Goal: Task Accomplishment & Management: Use online tool/utility

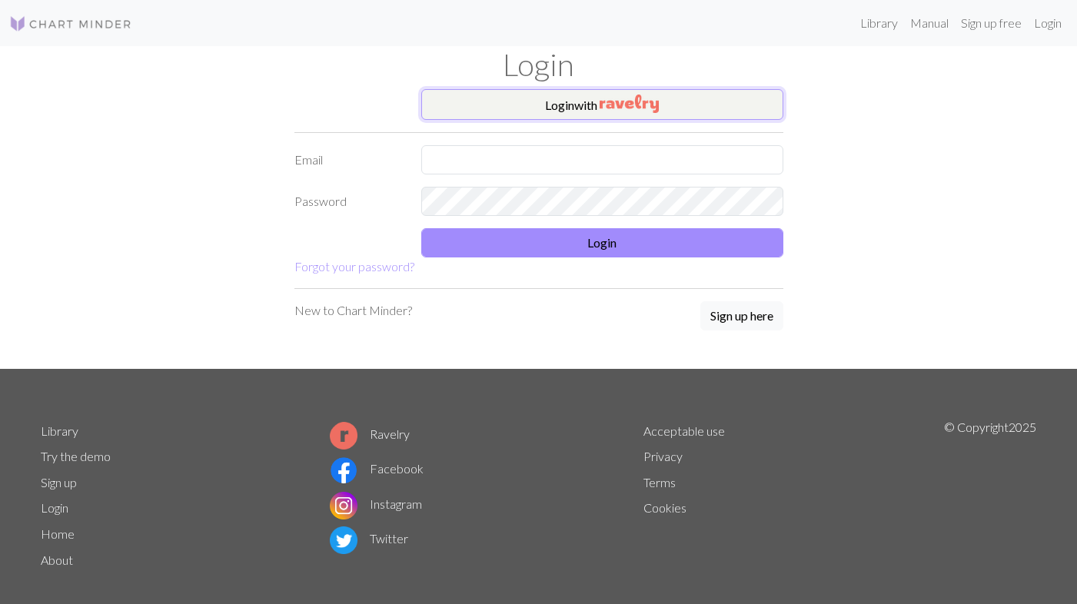
click at [588, 101] on button "Login with" at bounding box center [602, 104] width 362 height 31
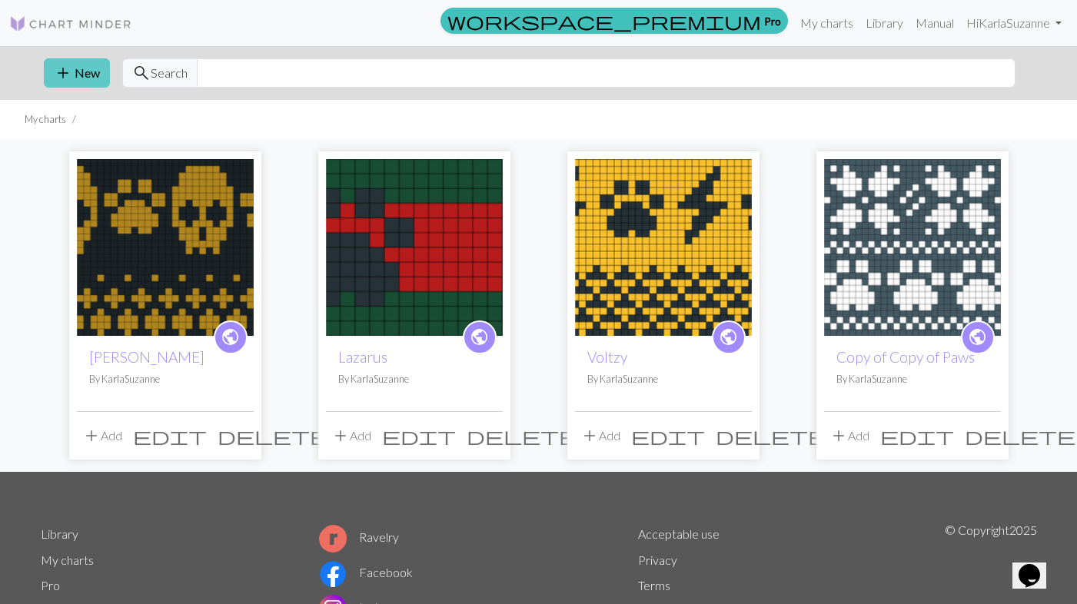
click at [76, 78] on button "add New" at bounding box center [77, 72] width 66 height 29
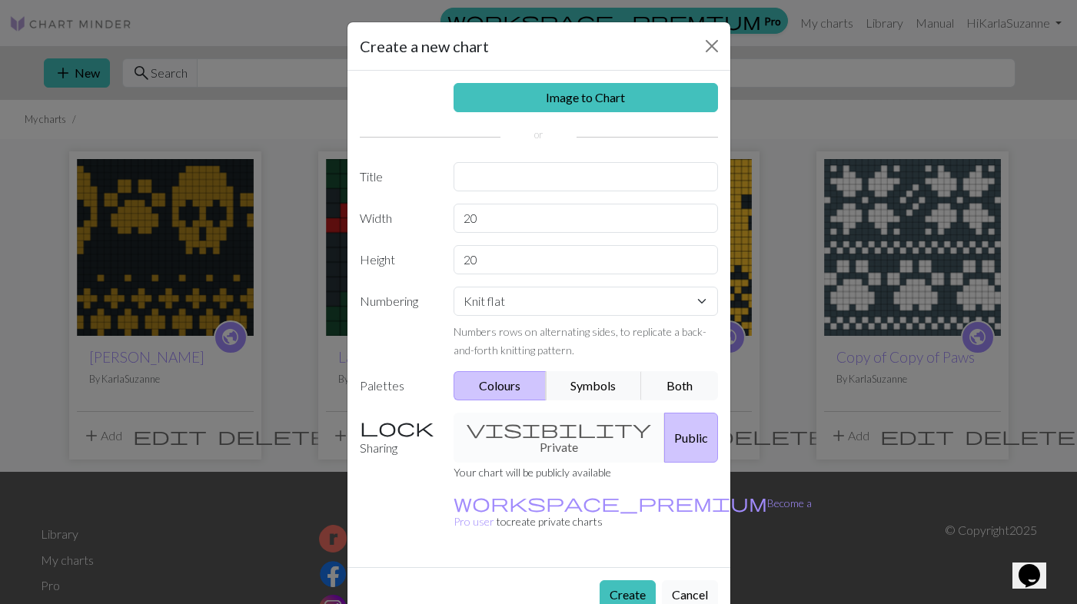
click at [699, 580] on button "Cancel" at bounding box center [690, 594] width 56 height 29
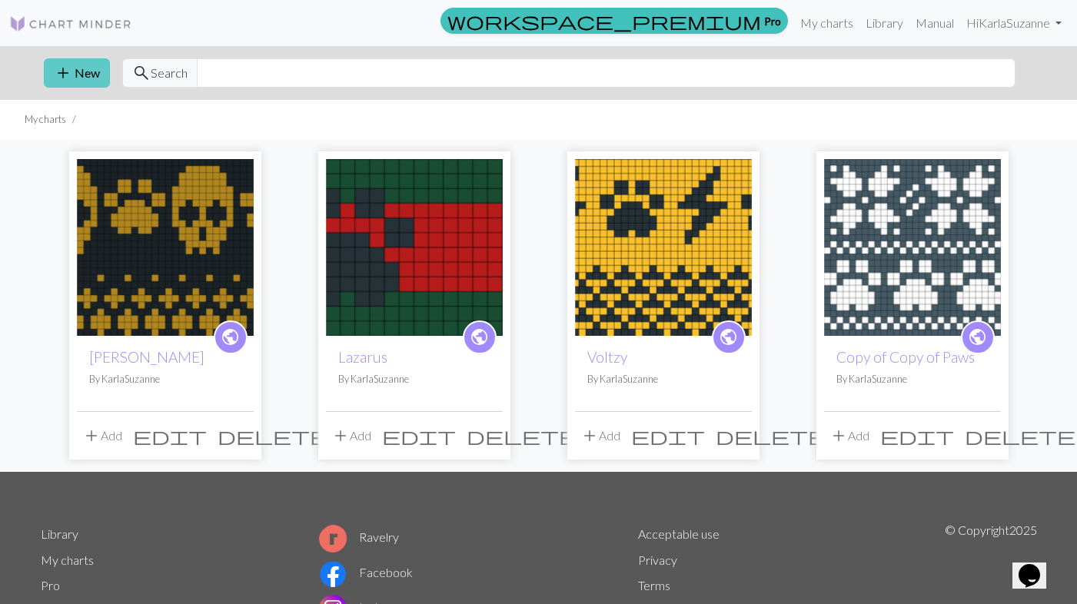
click at [75, 67] on button "add New" at bounding box center [77, 72] width 66 height 29
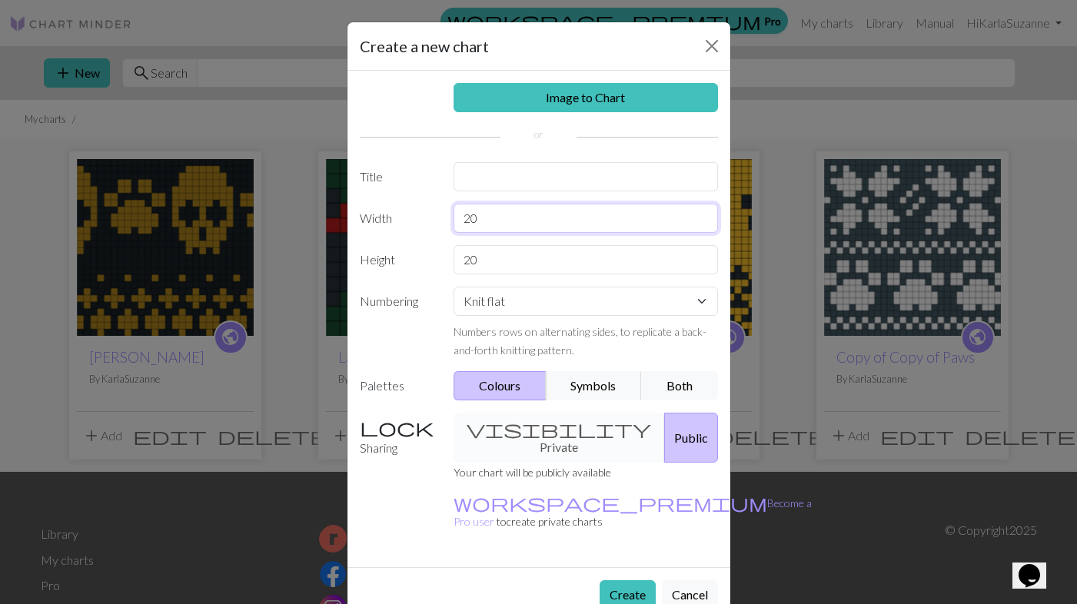
drag, startPoint x: 487, startPoint y: 225, endPoint x: 425, endPoint y: 225, distance: 62.3
click at [425, 225] on div "Width 20" at bounding box center [539, 218] width 377 height 29
type input "44"
drag, startPoint x: 492, startPoint y: 264, endPoint x: 423, endPoint y: 264, distance: 69.2
click at [423, 264] on div "Height 20" at bounding box center [539, 259] width 377 height 29
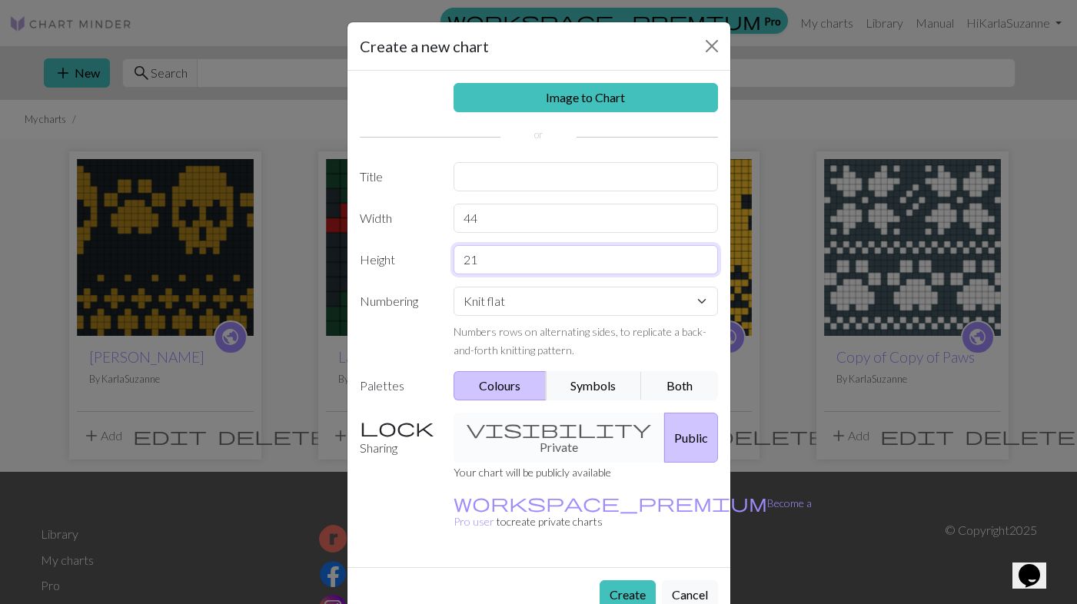
type input "2"
type input "12"
click at [707, 308] on select "Knit flat Knit in the round Lace knitting Cross stitch" at bounding box center [586, 301] width 264 height 29
select select "round"
click at [625, 580] on button "Create" at bounding box center [628, 594] width 56 height 29
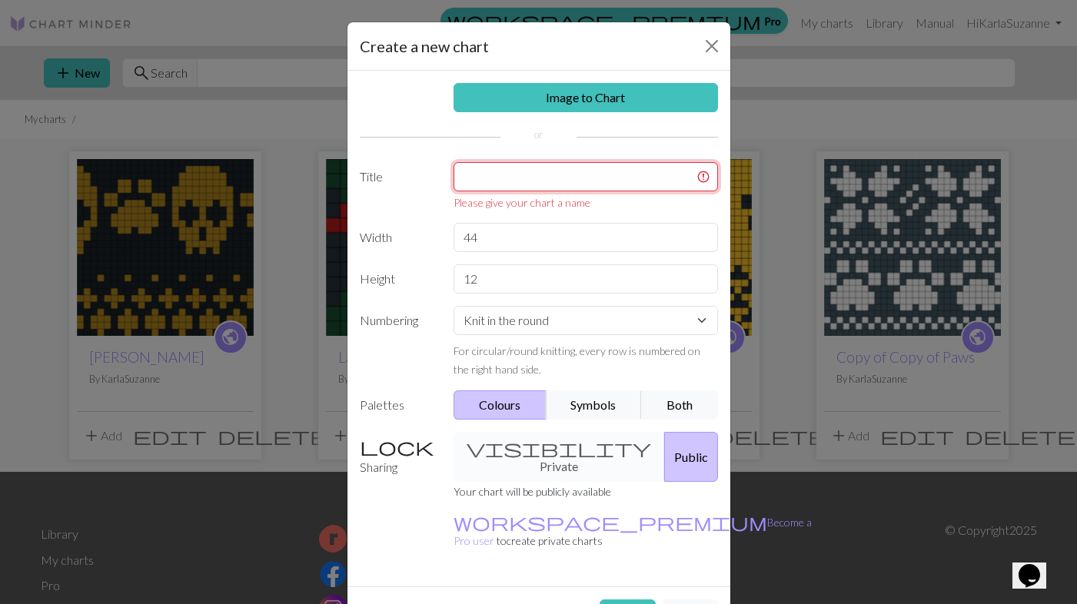
click at [622, 175] on input "text" at bounding box center [586, 176] width 264 height 29
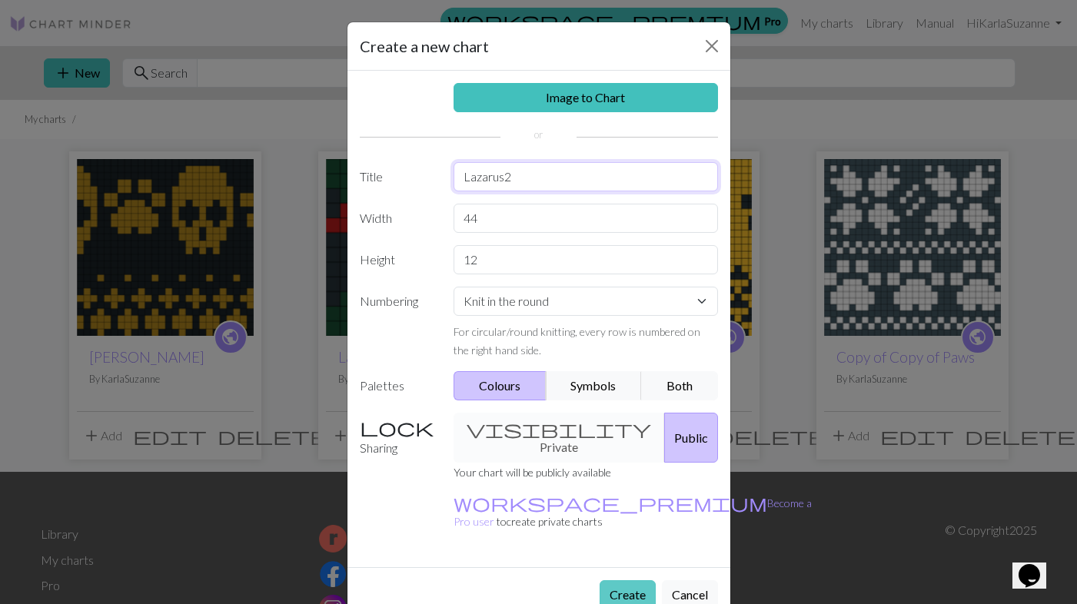
type input "Lazarus2"
click at [623, 580] on button "Create" at bounding box center [628, 594] width 56 height 29
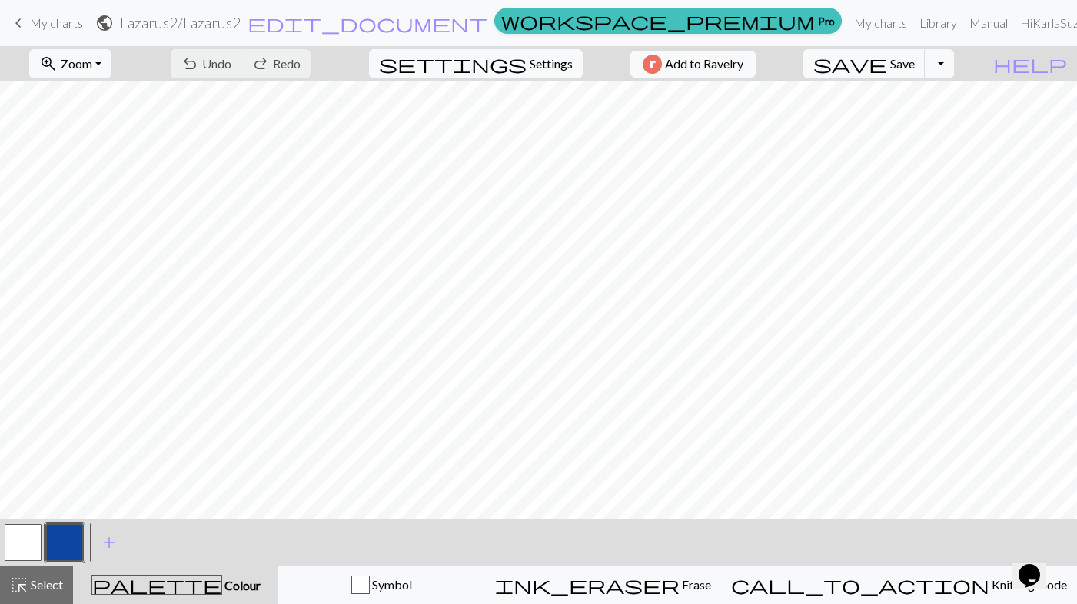
click at [64, 541] on button "button" at bounding box center [64, 542] width 37 height 37
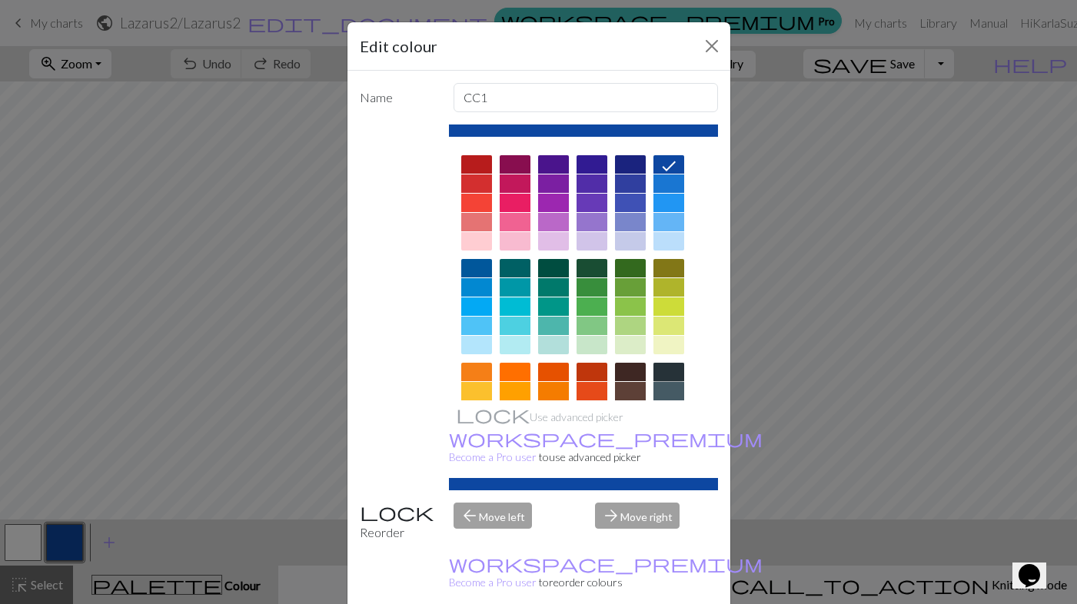
click at [668, 374] on div at bounding box center [669, 372] width 31 height 18
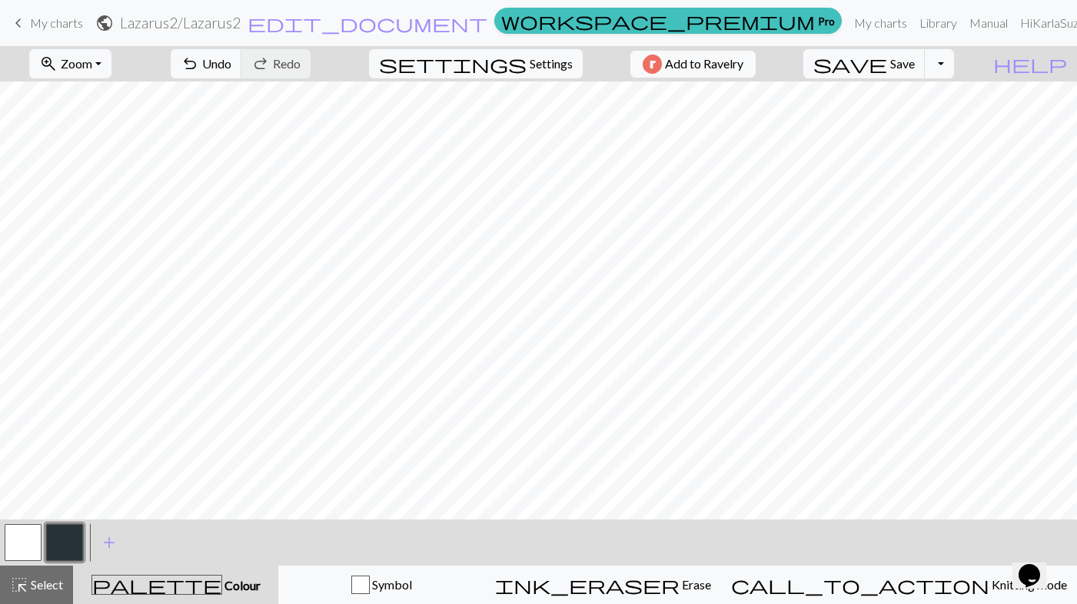
click at [30, 544] on button "button" at bounding box center [23, 542] width 37 height 37
click at [65, 553] on button "button" at bounding box center [64, 542] width 37 height 37
click at [28, 544] on button "button" at bounding box center [23, 542] width 37 height 37
click at [62, 553] on button "button" at bounding box center [64, 542] width 37 height 37
click at [29, 544] on button "button" at bounding box center [23, 542] width 37 height 37
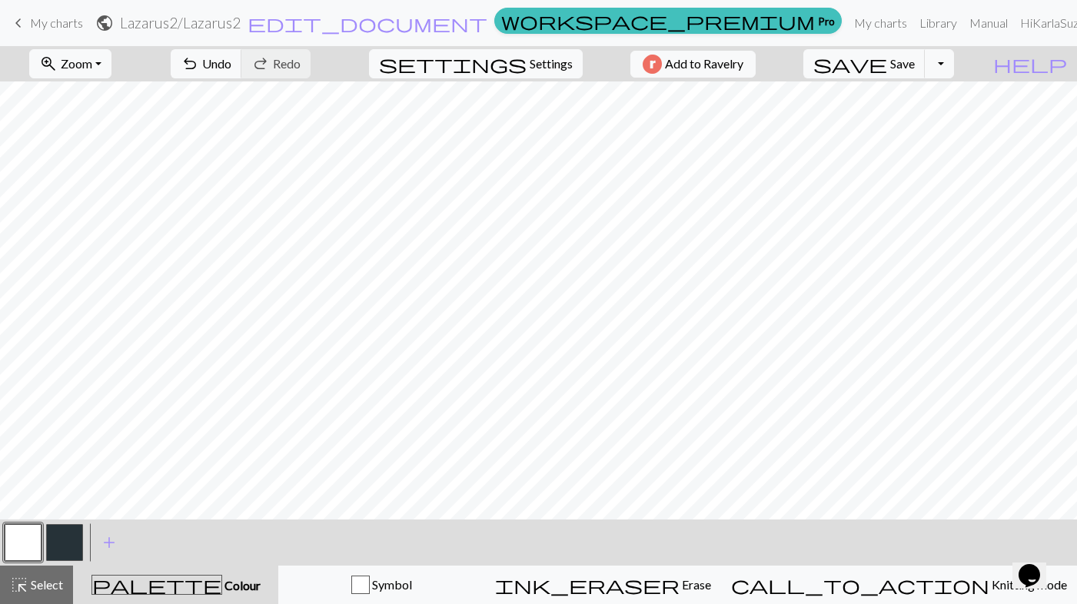
click at [65, 551] on button "button" at bounding box center [64, 542] width 37 height 37
click at [13, 540] on button "button" at bounding box center [23, 542] width 37 height 37
click at [62, 539] on button "button" at bounding box center [64, 542] width 37 height 37
click at [26, 553] on button "button" at bounding box center [23, 542] width 37 height 37
click at [75, 541] on button "button" at bounding box center [64, 542] width 37 height 37
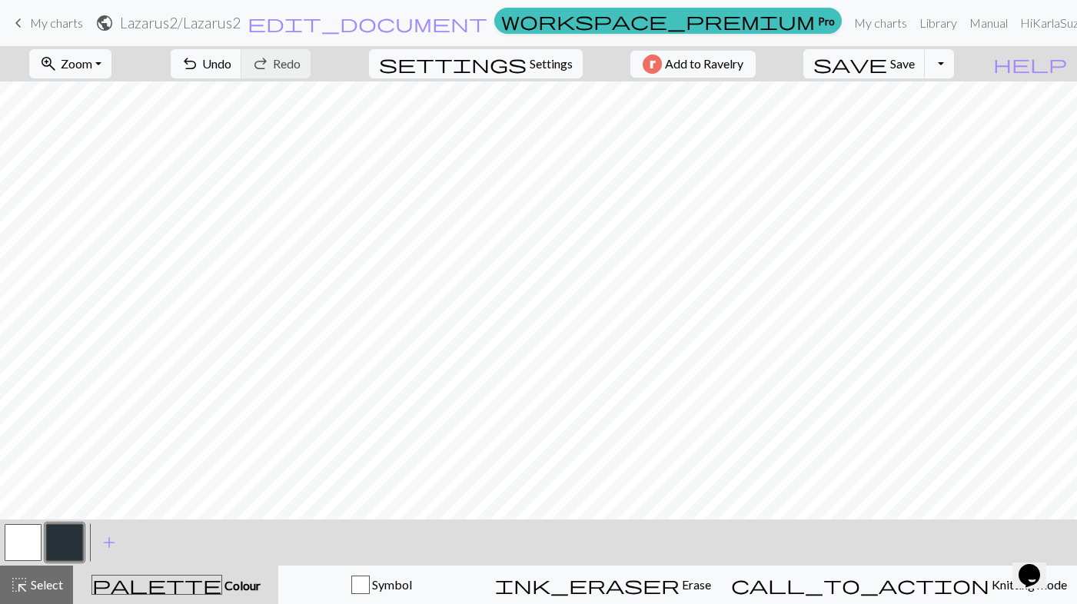
click at [21, 563] on div at bounding box center [23, 543] width 42 height 42
click at [21, 551] on button "button" at bounding box center [23, 542] width 37 height 37
click at [70, 554] on button "button" at bounding box center [64, 542] width 37 height 37
click at [19, 550] on button "button" at bounding box center [23, 542] width 37 height 37
click at [68, 550] on button "button" at bounding box center [64, 542] width 37 height 37
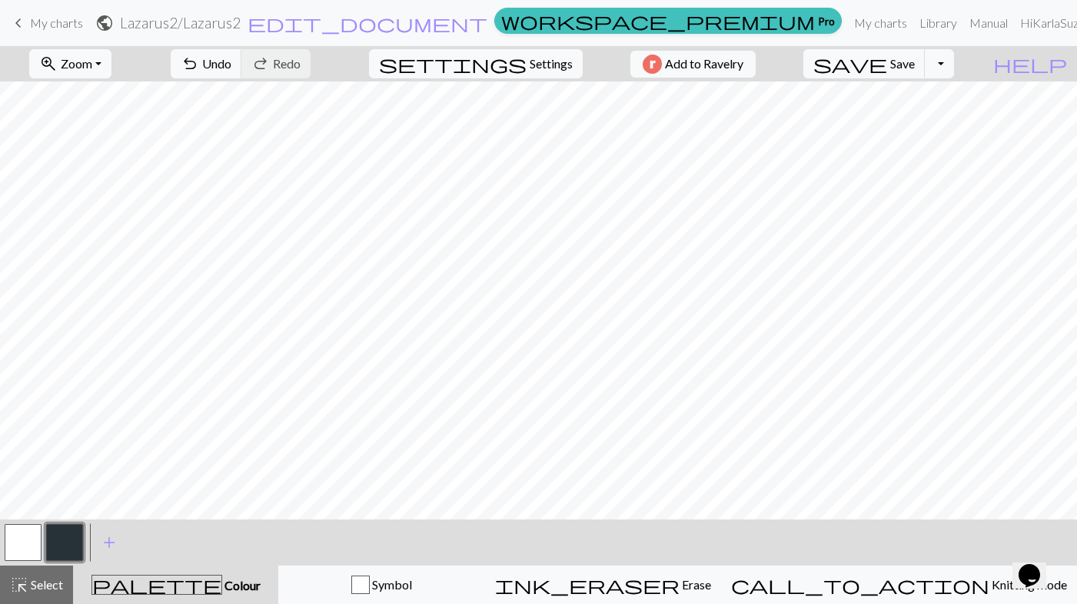
click at [72, 545] on button "button" at bounding box center [64, 542] width 37 height 37
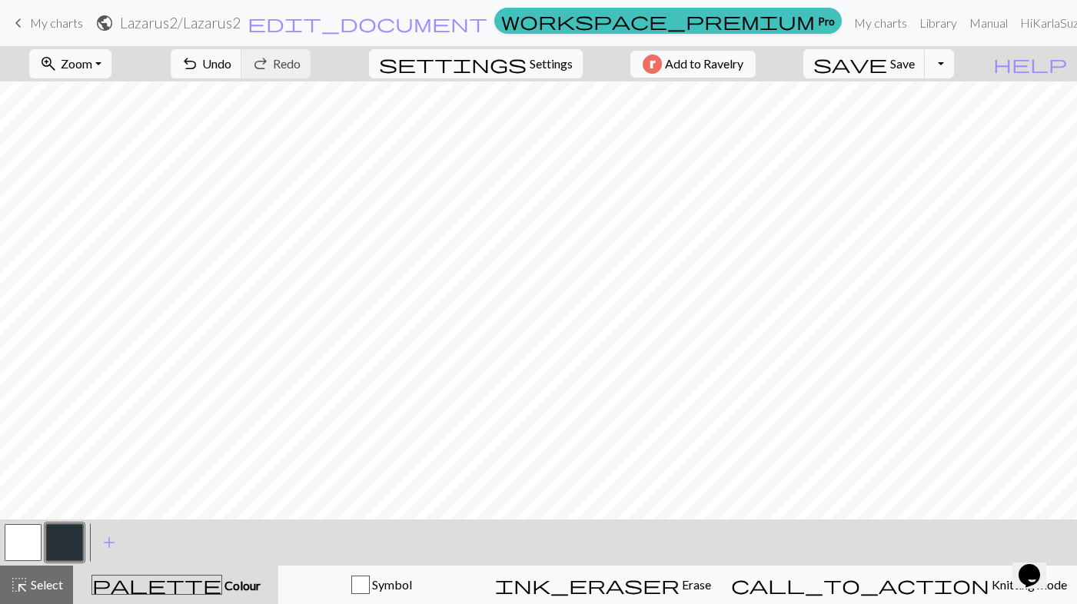
click at [18, 549] on button "button" at bounding box center [23, 542] width 37 height 37
click at [72, 544] on button "button" at bounding box center [64, 542] width 37 height 37
click at [19, 566] on button "highlight_alt Select Select" at bounding box center [36, 585] width 73 height 38
click at [13, 542] on button "button" at bounding box center [23, 542] width 37 height 37
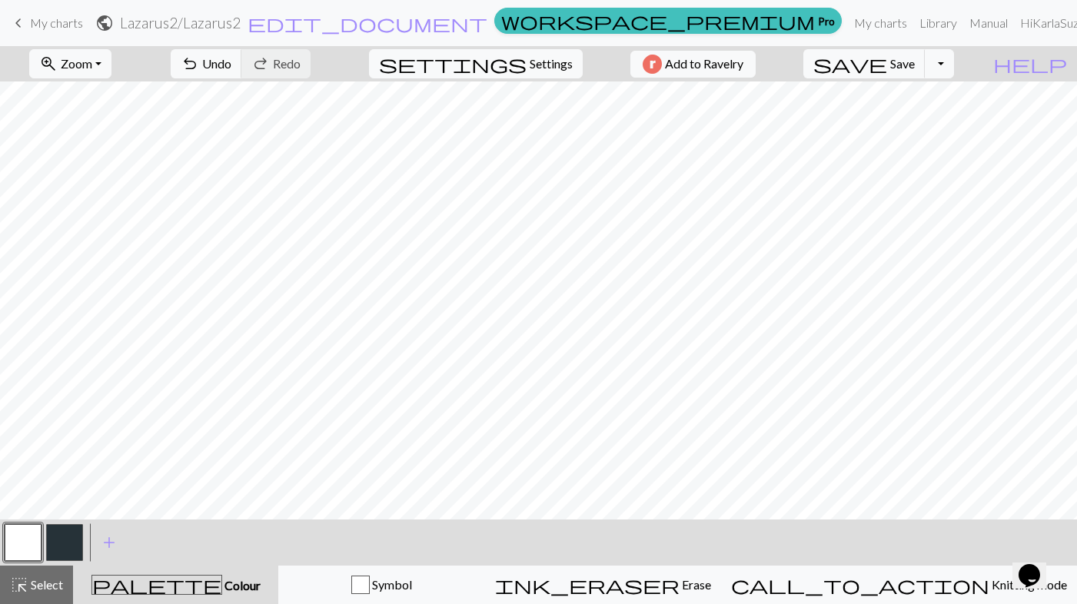
click at [61, 553] on button "button" at bounding box center [64, 542] width 37 height 37
click at [18, 554] on button "button" at bounding box center [23, 542] width 37 height 37
click at [68, 543] on button "button" at bounding box center [64, 542] width 37 height 37
click at [66, 544] on button "button" at bounding box center [64, 542] width 37 height 37
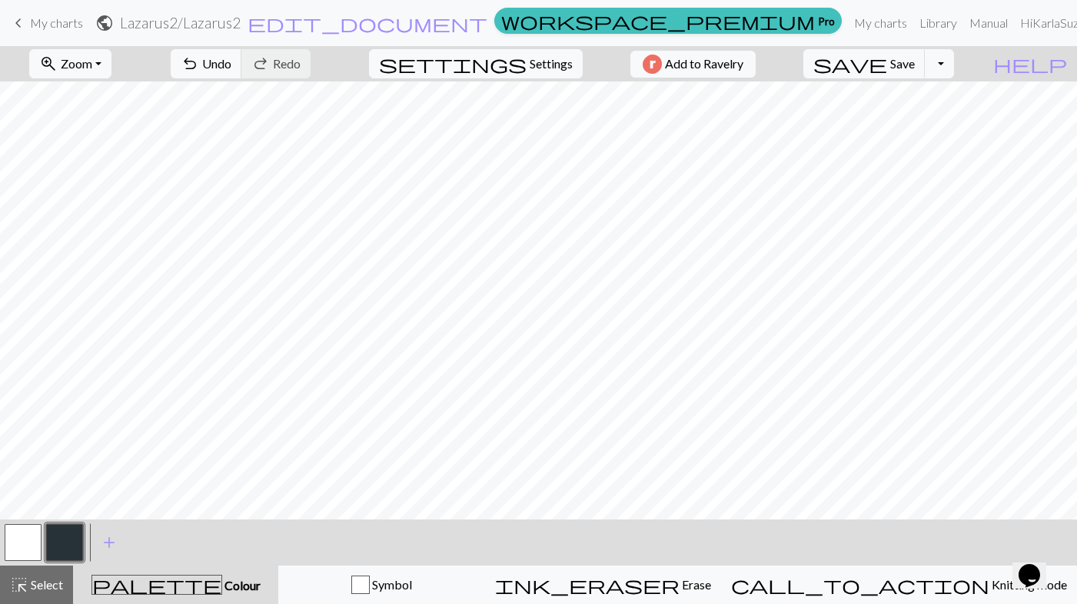
click at [68, 540] on button "button" at bounding box center [64, 542] width 37 height 37
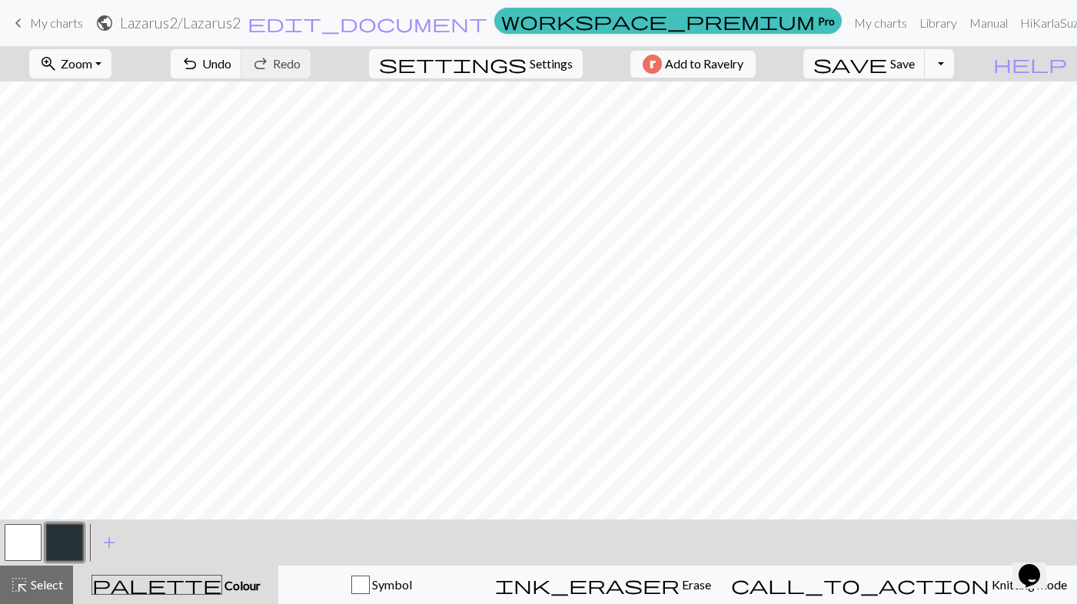
click at [32, 536] on button "button" at bounding box center [23, 542] width 37 height 37
click at [68, 547] on button "button" at bounding box center [64, 542] width 37 height 37
click at [915, 62] on span "Save" at bounding box center [902, 63] width 25 height 15
click at [557, 54] on button "settings Settings" at bounding box center [476, 63] width 214 height 29
select select "aran"
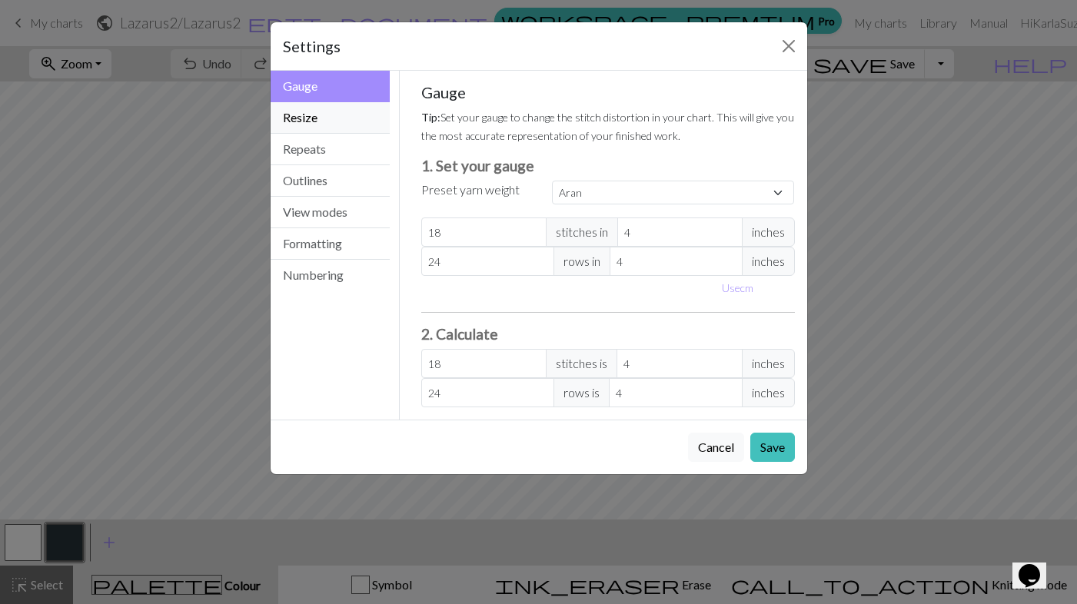
click at [332, 126] on button "Resize" at bounding box center [331, 118] width 120 height 32
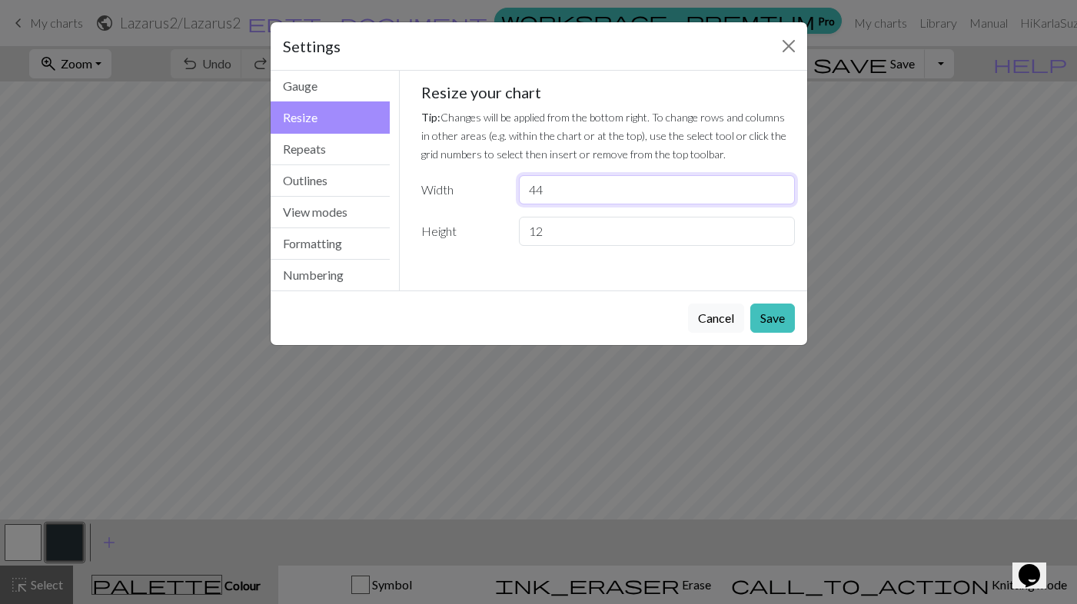
drag, startPoint x: 547, startPoint y: 194, endPoint x: 509, endPoint y: 194, distance: 38.4
click at [509, 194] on div "Width 44" at bounding box center [608, 189] width 392 height 29
type input "88"
click at [781, 327] on button "Save" at bounding box center [772, 318] width 45 height 29
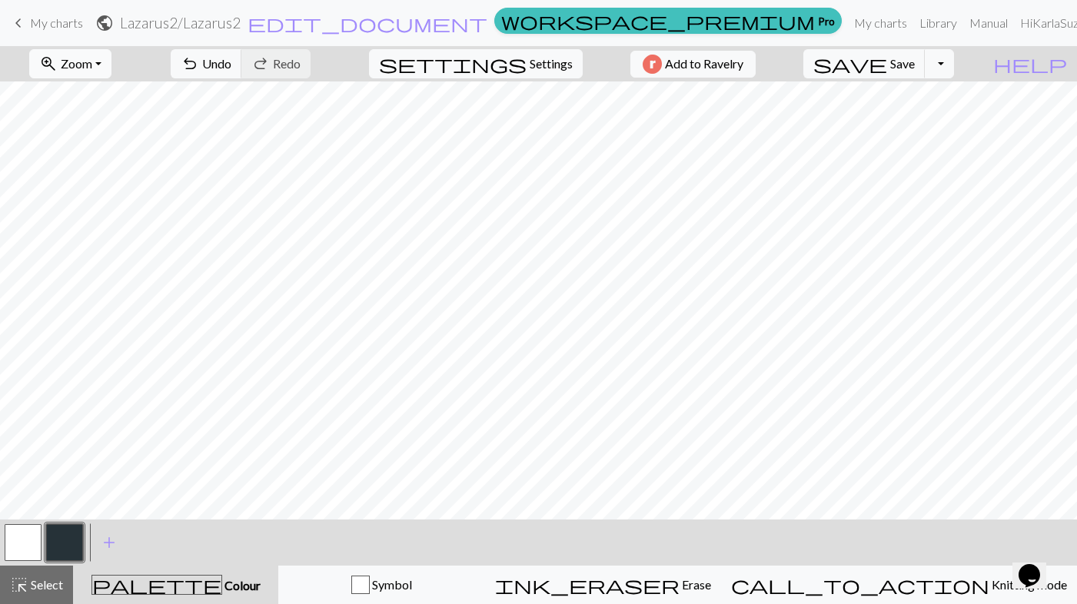
click at [111, 72] on button "zoom_in Zoom Zoom" at bounding box center [70, 63] width 82 height 29
click at [123, 124] on button "Fit width" at bounding box center [90, 122] width 121 height 25
click at [15, 543] on button "button" at bounding box center [23, 542] width 37 height 37
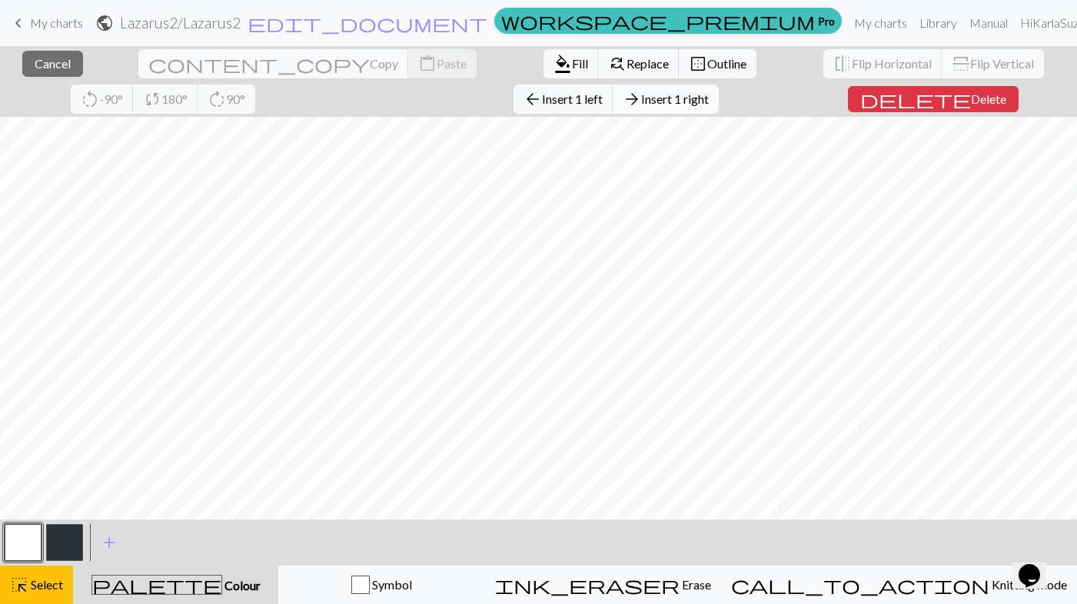
click at [623, 100] on span "arrow_forward" at bounding box center [632, 99] width 18 height 22
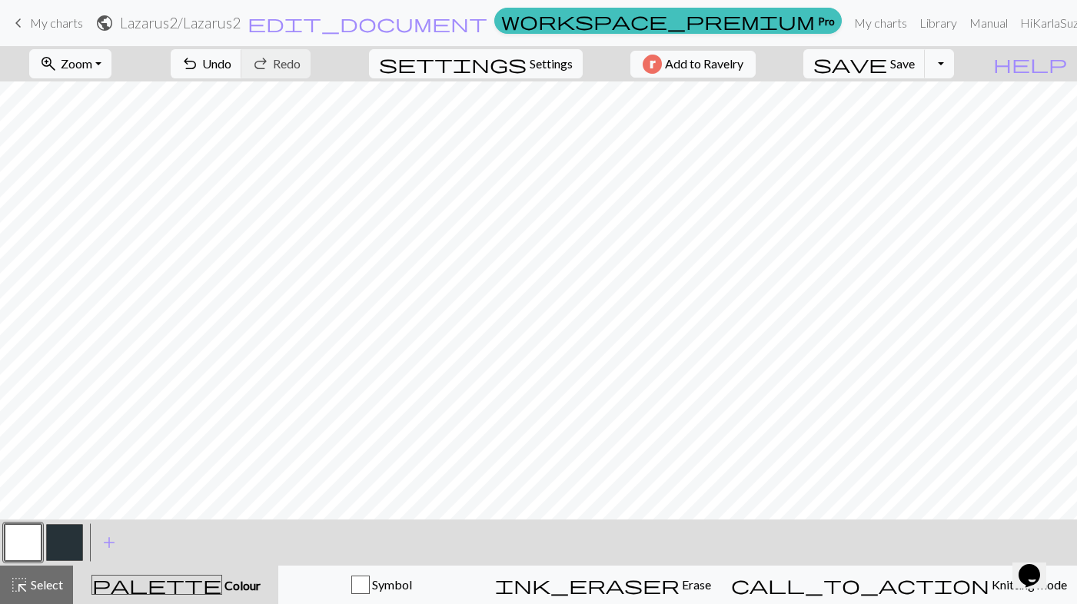
click at [67, 532] on button "button" at bounding box center [64, 542] width 37 height 37
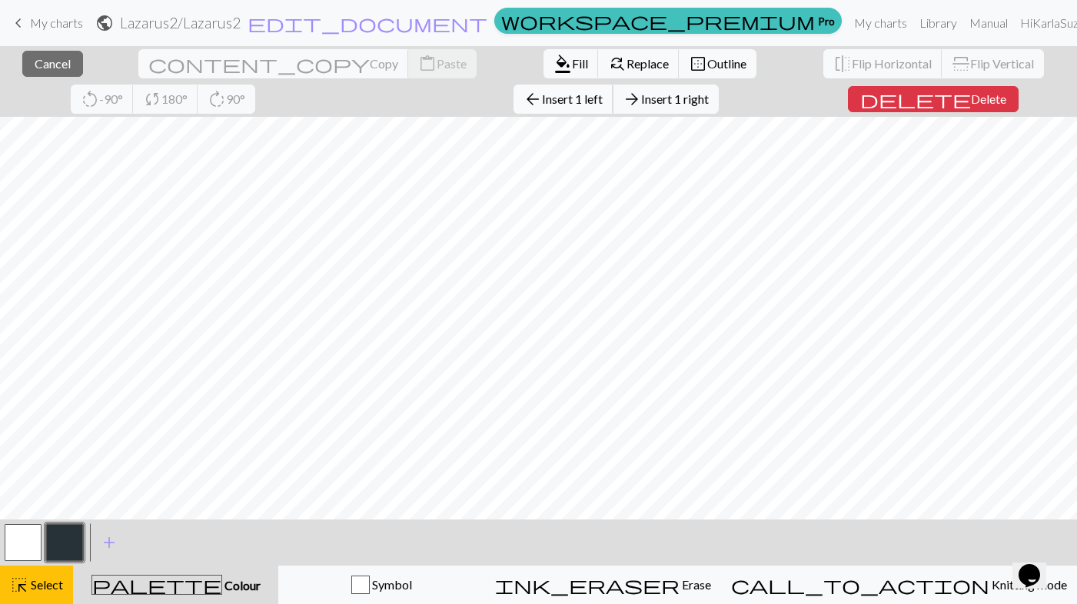
click at [514, 111] on button "arrow_back Insert 1 left" at bounding box center [564, 99] width 100 height 29
click at [848, 111] on button "delete Delete" at bounding box center [933, 99] width 171 height 26
click at [514, 109] on button "arrow_back Insert 1 left" at bounding box center [564, 99] width 100 height 29
click at [542, 104] on span "Insert 1 left" at bounding box center [572, 98] width 61 height 15
click at [542, 105] on span "Insert 1 left" at bounding box center [572, 98] width 61 height 15
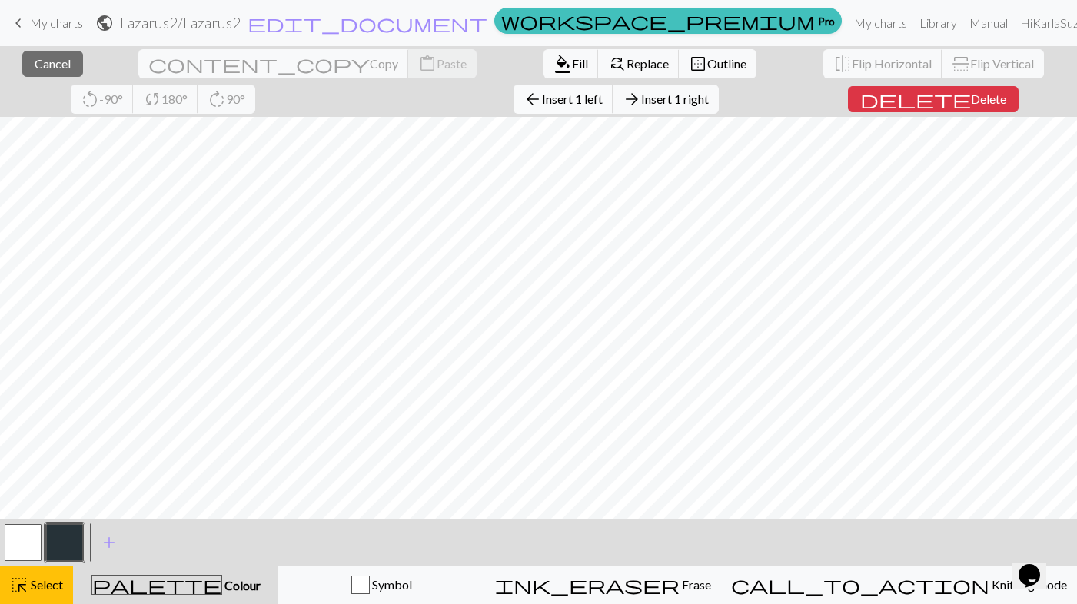
click at [542, 105] on span "Insert 1 left" at bounding box center [572, 98] width 61 height 15
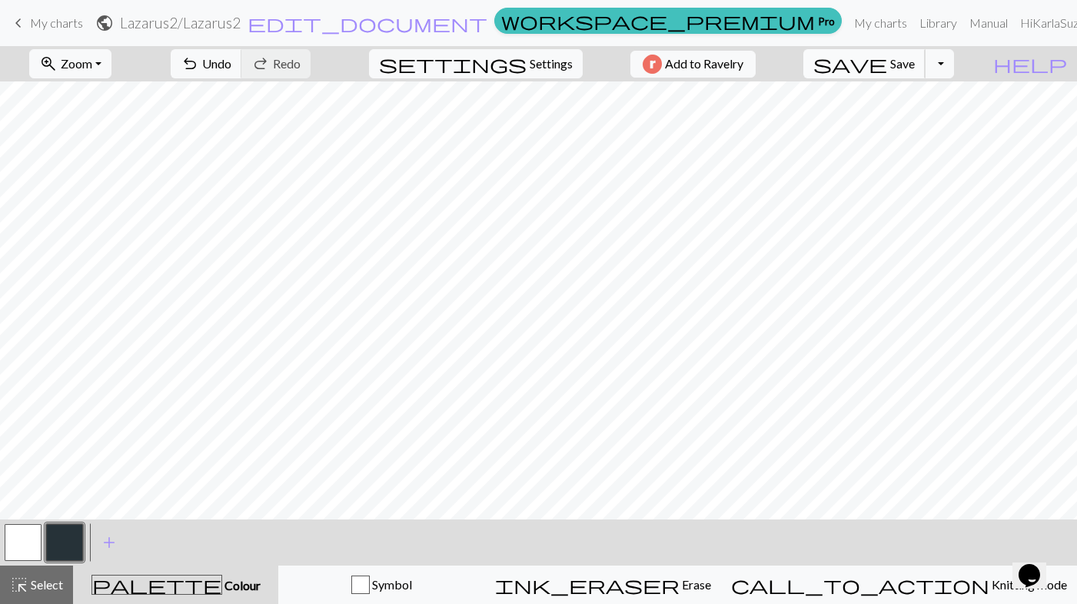
click at [926, 76] on button "save Save Save" at bounding box center [864, 63] width 122 height 29
click at [62, 33] on link "keyboard_arrow_left My charts" at bounding box center [46, 23] width 74 height 26
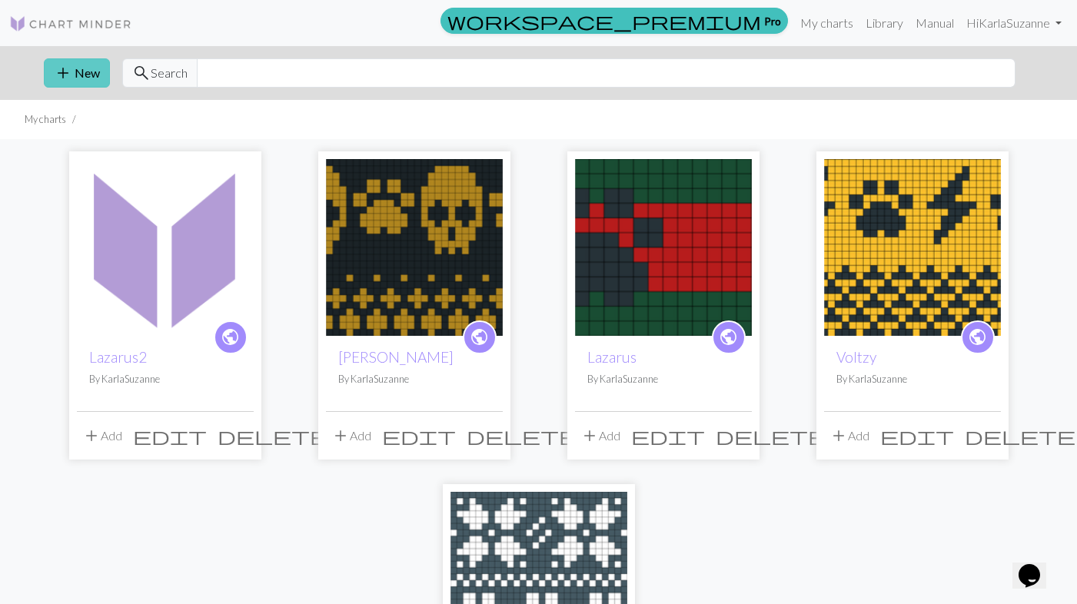
click at [84, 74] on button "add New" at bounding box center [77, 72] width 66 height 29
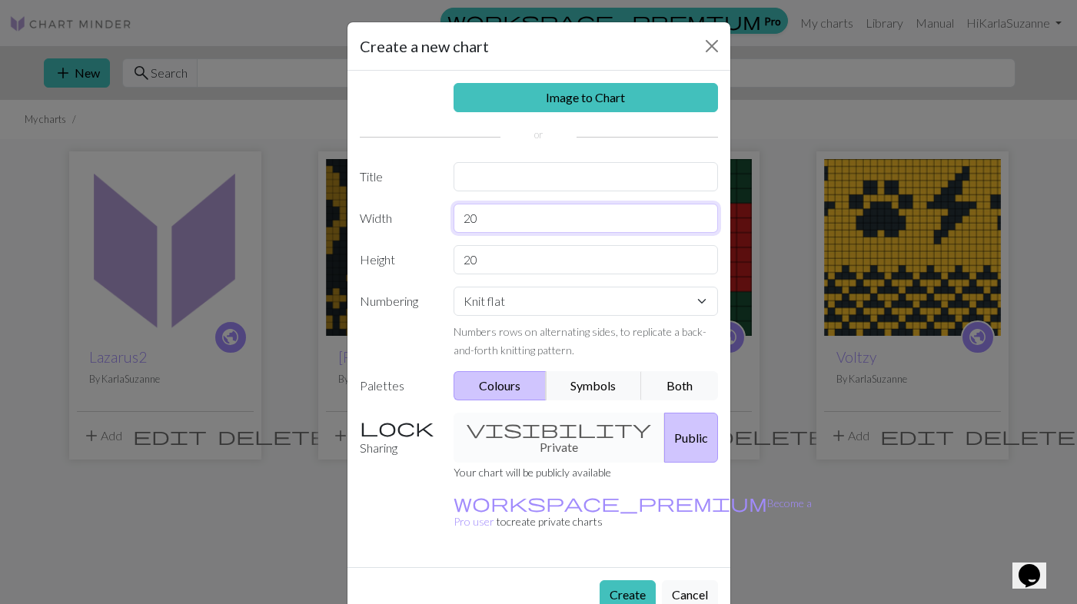
drag, startPoint x: 503, startPoint y: 231, endPoint x: 441, endPoint y: 228, distance: 62.3
click at [441, 228] on div "Width 20" at bounding box center [539, 218] width 377 height 29
type input "2"
type input "44"
click at [487, 267] on input "20" at bounding box center [586, 259] width 264 height 29
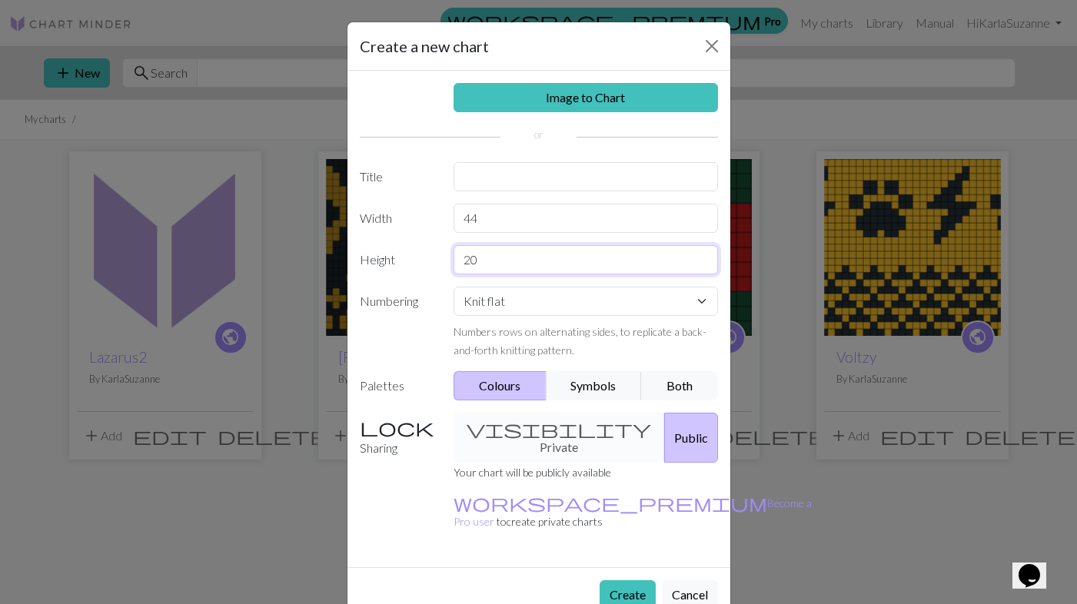
type input "2"
type input "12"
click at [508, 317] on div "Knit flat Knit in the round Lace knitting Cross stitch Numbers rows on alternat…" at bounding box center [585, 323] width 283 height 72
click at [508, 308] on select "Knit flat Knit in the round Lace knitting Cross stitch" at bounding box center [586, 301] width 264 height 29
select select "round"
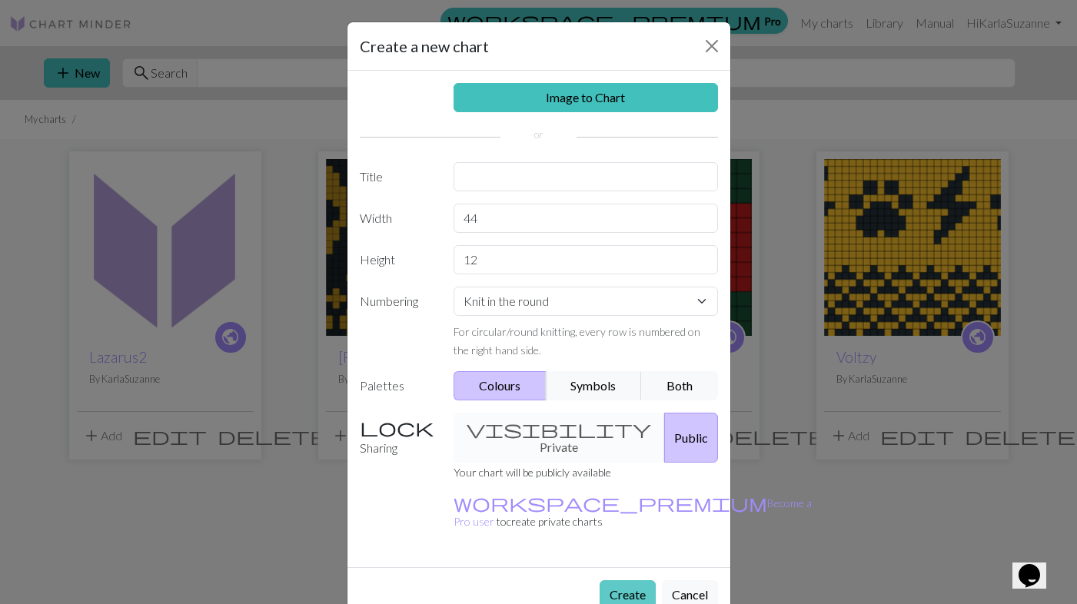
click at [634, 580] on button "Create" at bounding box center [628, 594] width 56 height 29
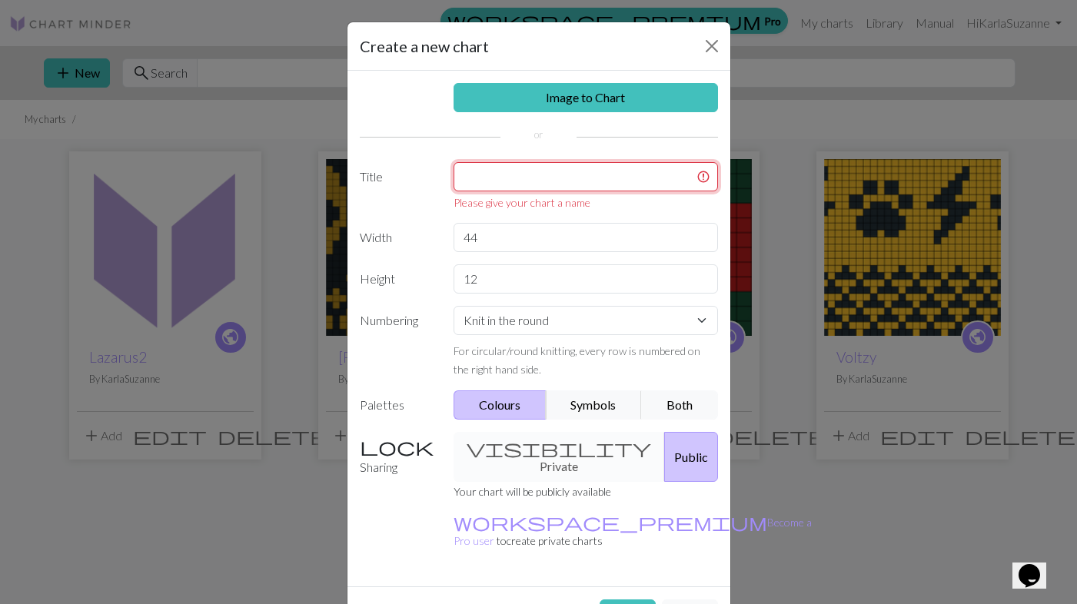
click at [616, 185] on input "text" at bounding box center [586, 176] width 264 height 29
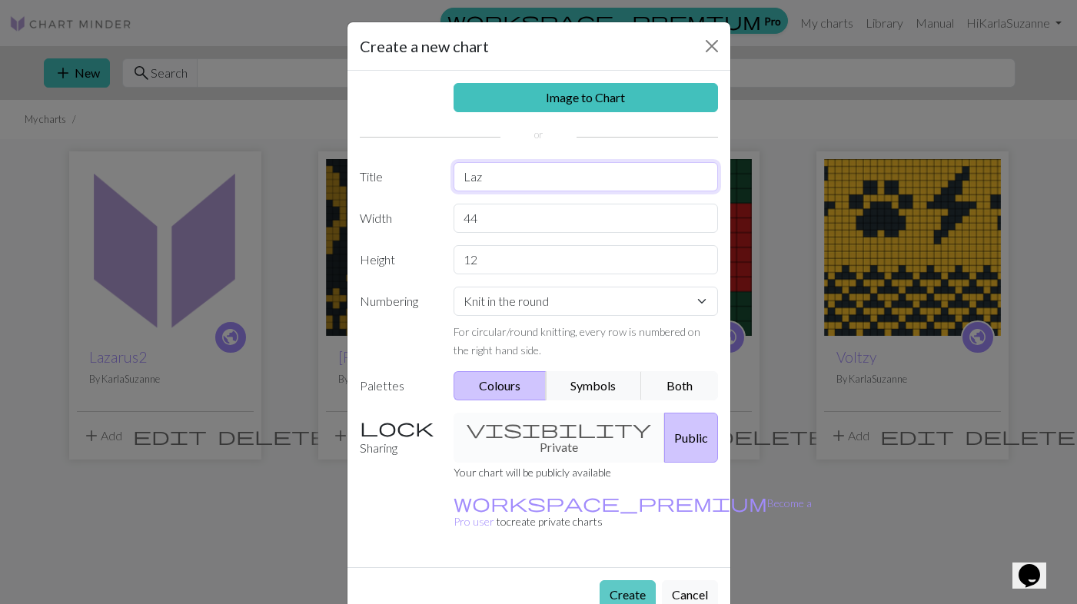
type input "Laz"
click at [633, 580] on button "Create" at bounding box center [628, 594] width 56 height 29
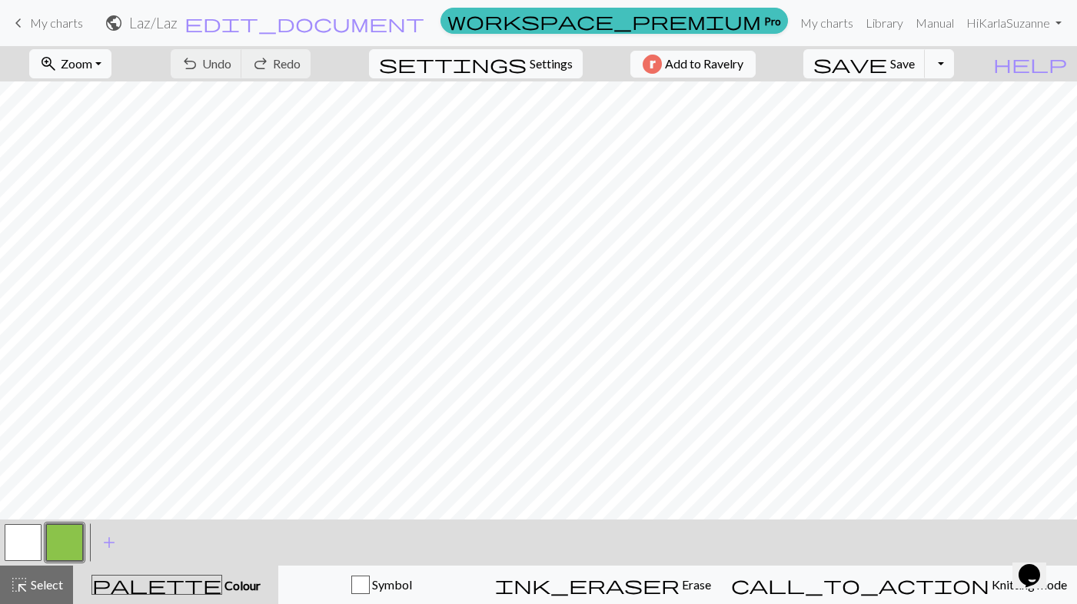
click at [70, 540] on button "button" at bounding box center [64, 542] width 37 height 37
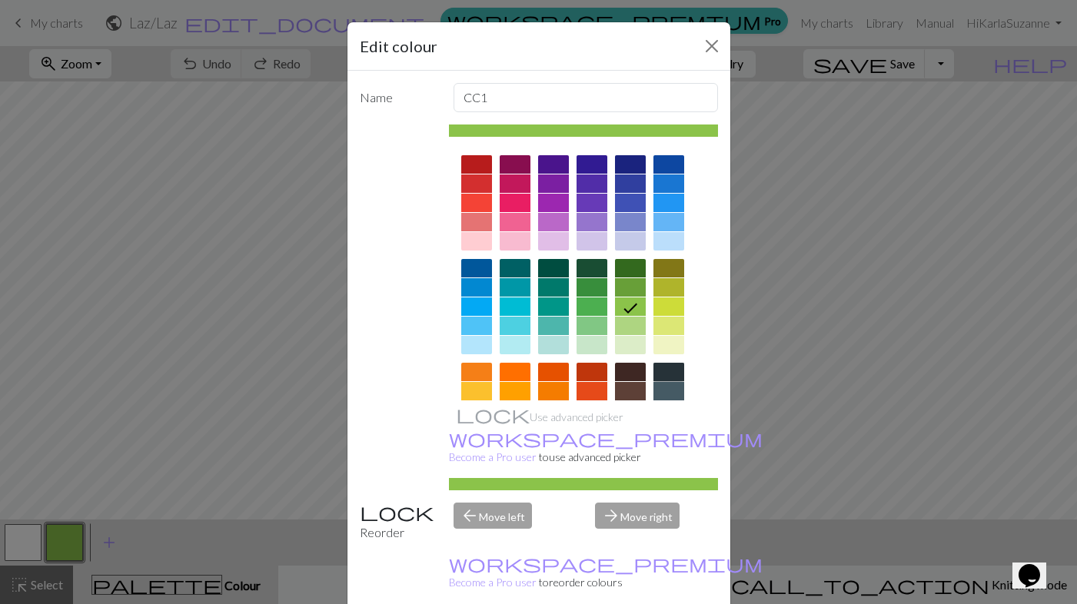
click at [664, 380] on div at bounding box center [669, 372] width 31 height 18
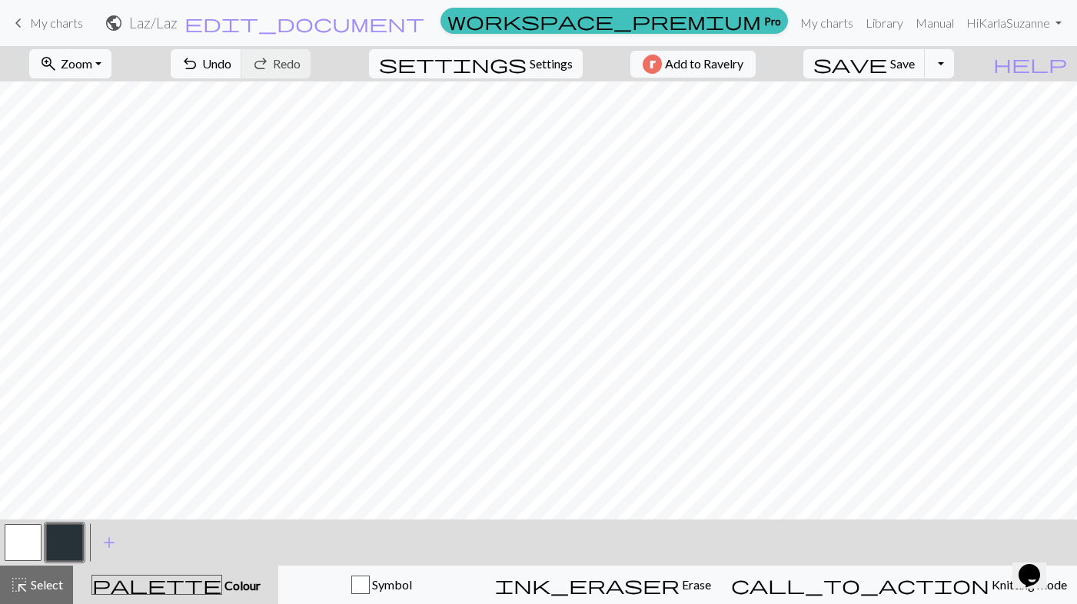
click at [23, 541] on button "button" at bounding box center [23, 542] width 37 height 37
click at [62, 533] on button "button" at bounding box center [64, 542] width 37 height 37
click at [25, 536] on button "button" at bounding box center [23, 542] width 37 height 37
click at [67, 548] on button "button" at bounding box center [64, 542] width 37 height 37
click at [231, 60] on span "Undo" at bounding box center [216, 63] width 29 height 15
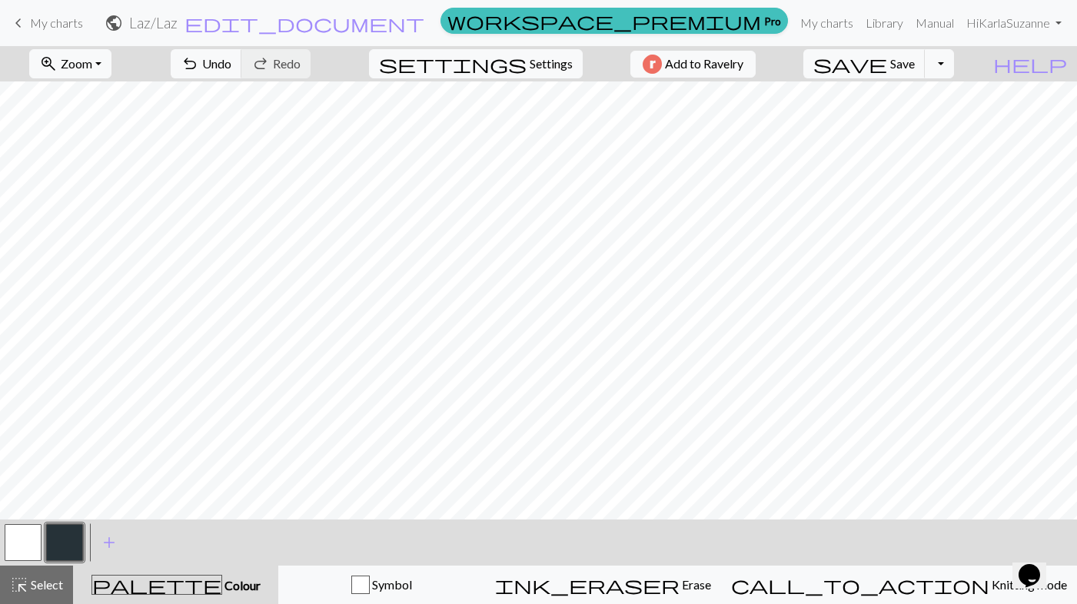
click at [21, 536] on button "button" at bounding box center [23, 542] width 37 height 37
click at [61, 535] on button "button" at bounding box center [64, 542] width 37 height 37
click at [42, 533] on div at bounding box center [23, 543] width 42 height 42
click at [24, 534] on button "button" at bounding box center [23, 542] width 37 height 37
click at [72, 540] on button "button" at bounding box center [64, 542] width 37 height 37
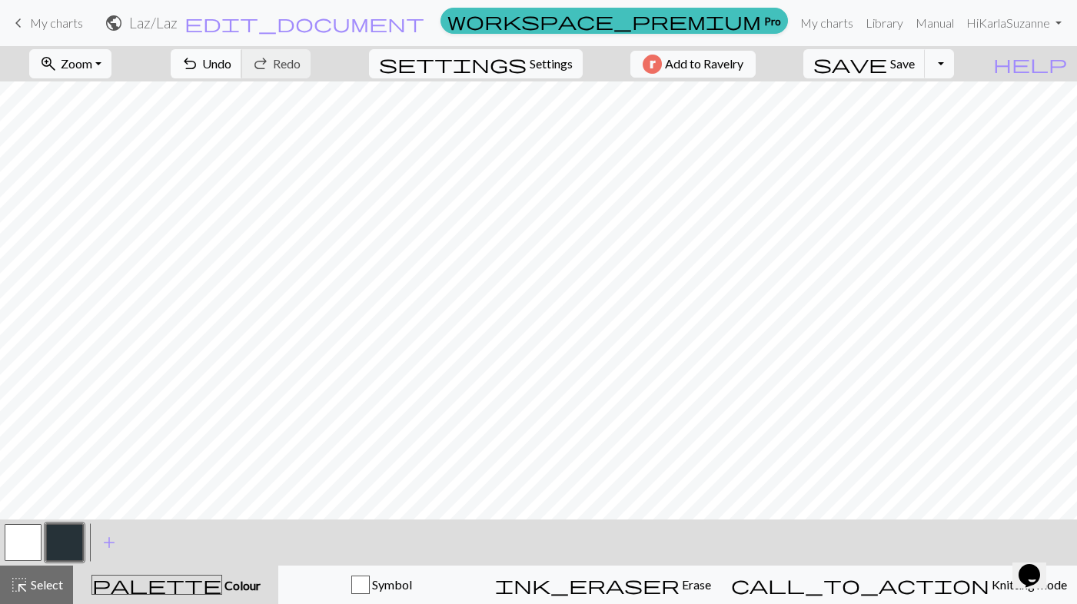
click at [231, 62] on span "Undo" at bounding box center [216, 63] width 29 height 15
click at [954, 67] on button "Toggle Dropdown" at bounding box center [939, 63] width 29 height 29
click at [917, 75] on button "save Save Save" at bounding box center [864, 63] width 122 height 29
click at [52, 17] on div "Chart saved" at bounding box center [538, 30] width 1077 height 61
click at [45, 25] on span "My charts" at bounding box center [56, 22] width 53 height 15
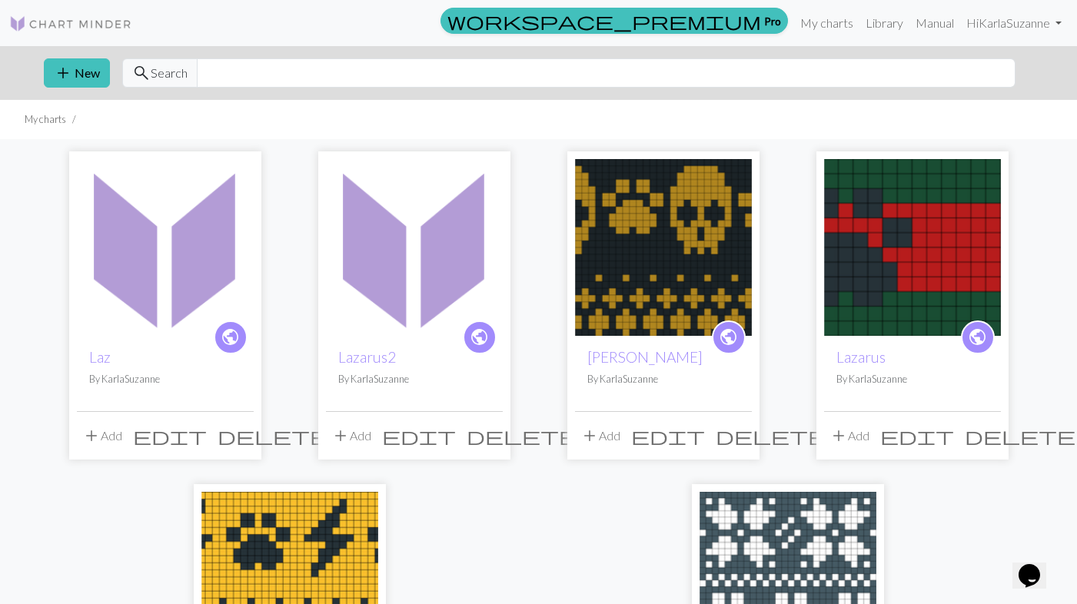
click at [238, 434] on span "delete" at bounding box center [273, 436] width 111 height 22
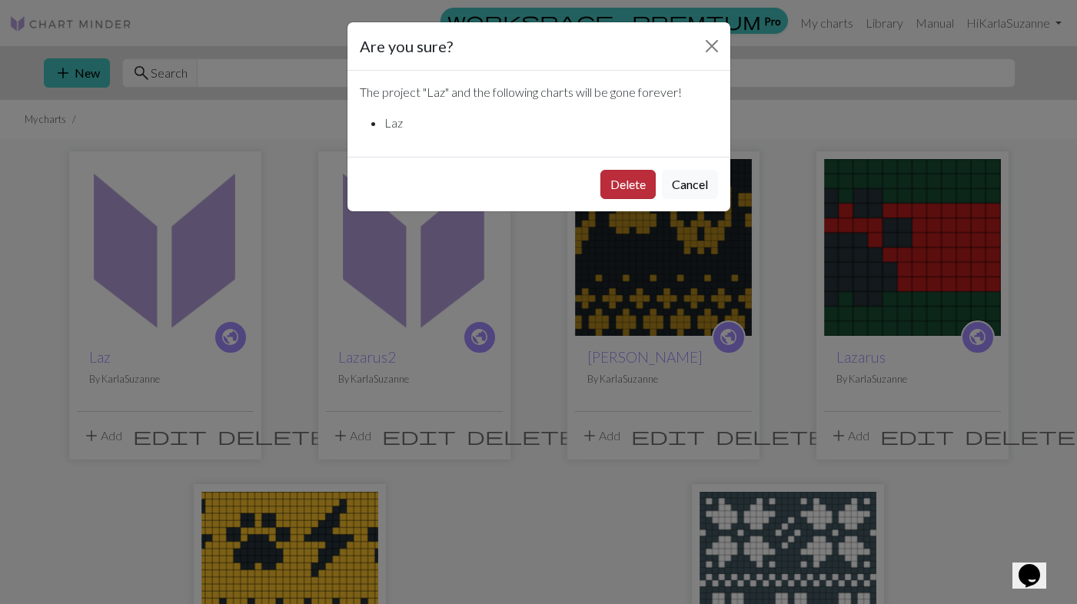
click at [622, 177] on button "Delete" at bounding box center [627, 184] width 55 height 29
